Goal: Find specific page/section: Find specific page/section

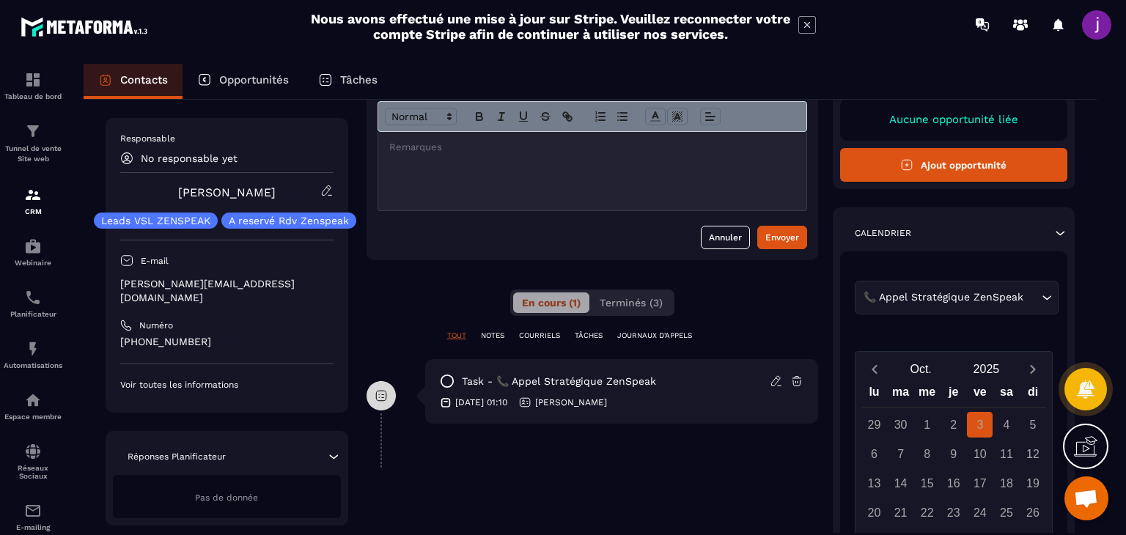
scroll to position [147, 0]
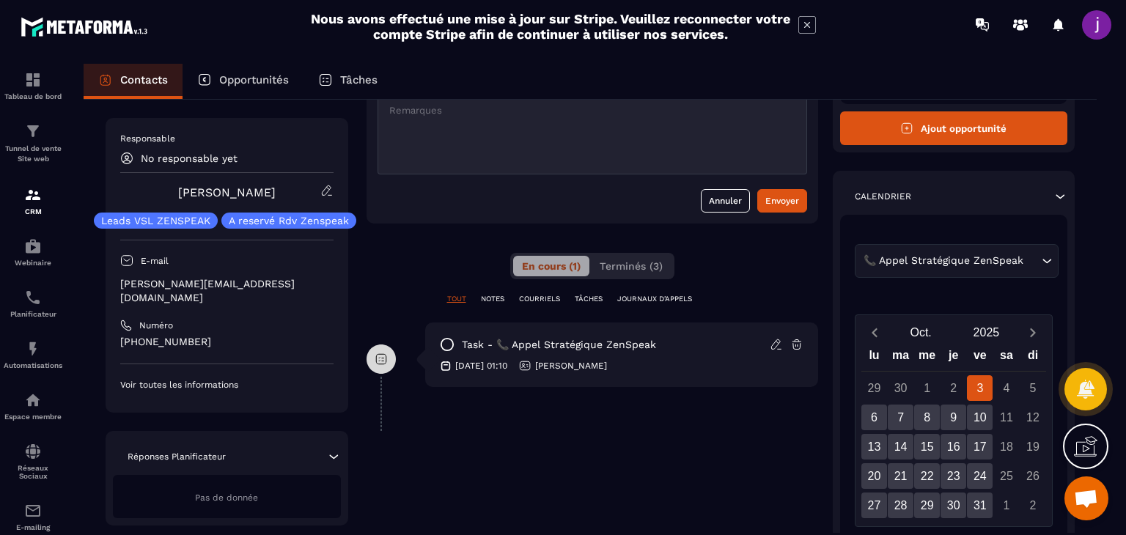
click at [517, 356] on div "task - 📞 [PERSON_NAME] Stratégique ZenSpeak [DATE] 01:10 [PERSON_NAME]" at bounding box center [621, 354] width 393 height 64
drag, startPoint x: 518, startPoint y: 368, endPoint x: 701, endPoint y: 379, distance: 183.5
click at [701, 379] on div "task - 📞 [PERSON_NAME] Stratégique ZenSpeak [DATE] 01:10 [PERSON_NAME]" at bounding box center [621, 354] width 393 height 64
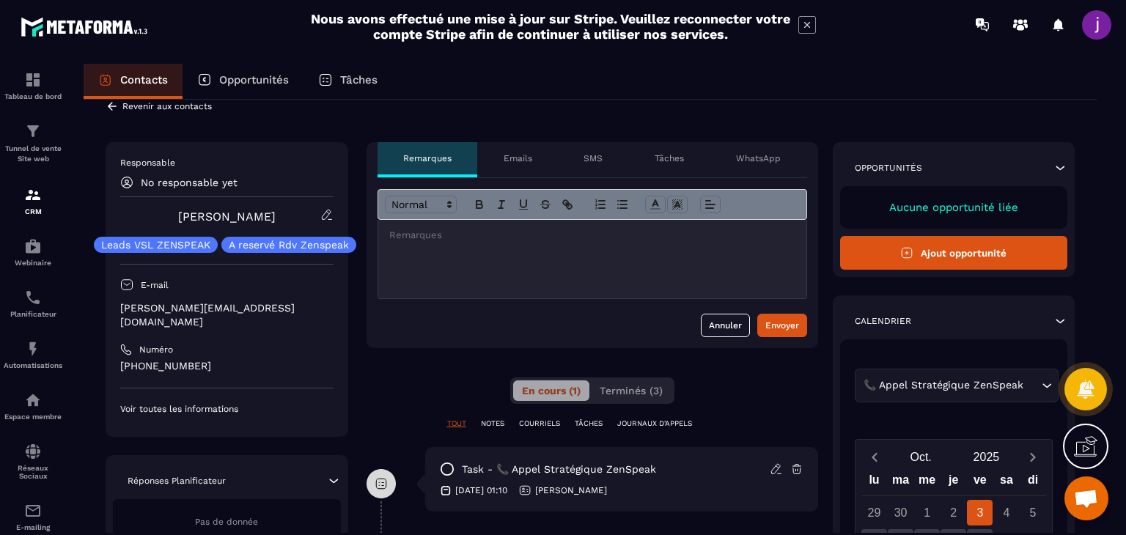
scroll to position [0, 0]
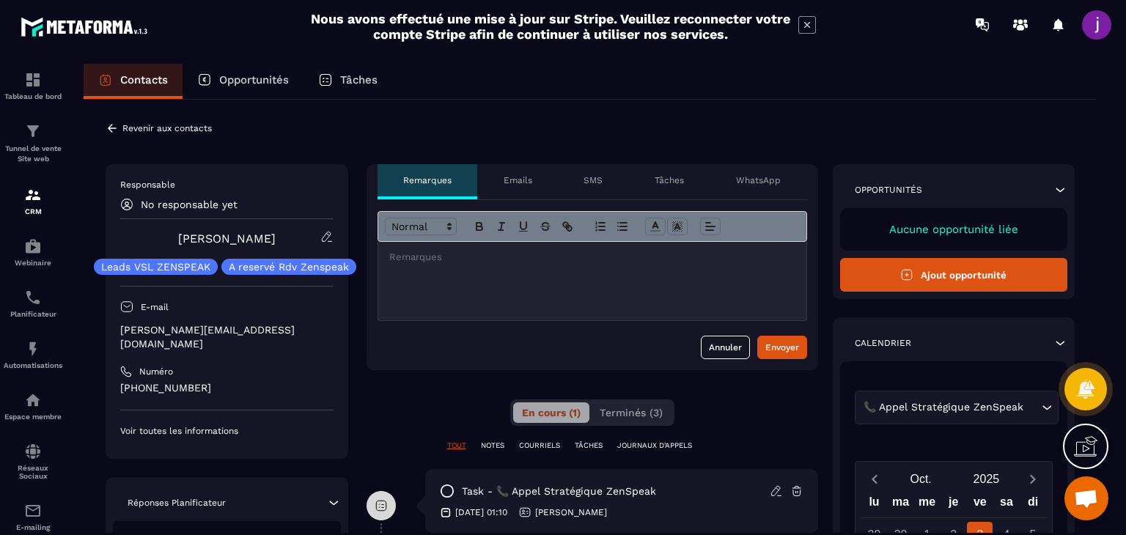
click at [111, 130] on icon at bounding box center [112, 128] width 13 height 13
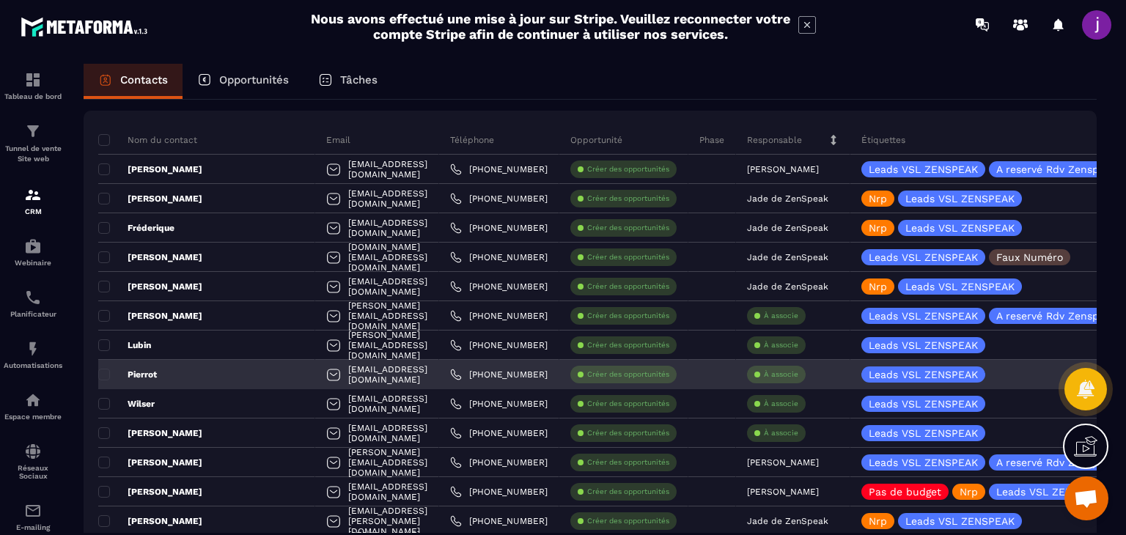
scroll to position [147, 0]
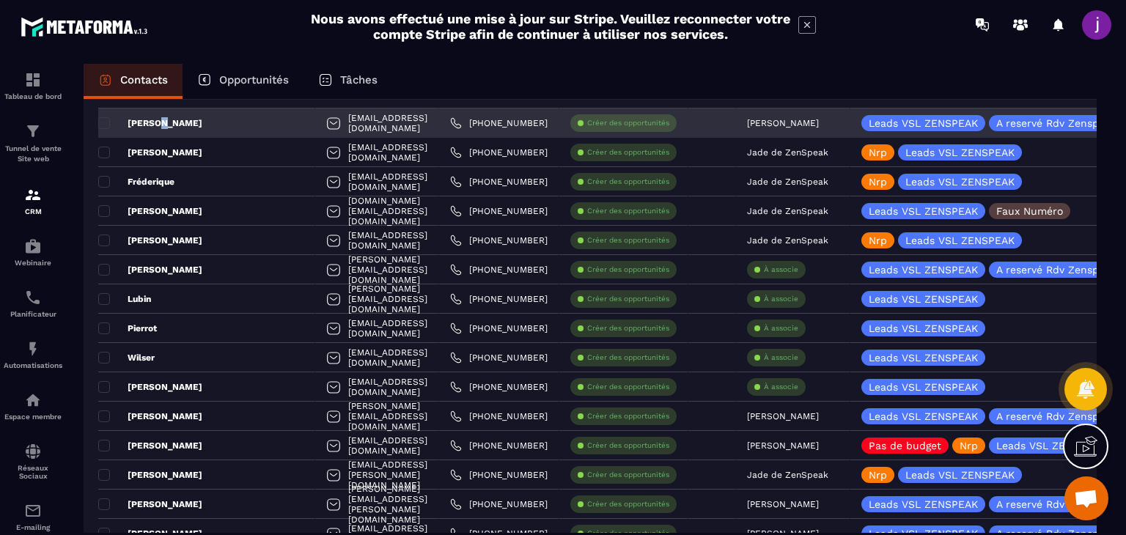
click at [161, 115] on div "[PERSON_NAME]" at bounding box center [206, 122] width 217 height 29
